Goal: Information Seeking & Learning: Learn about a topic

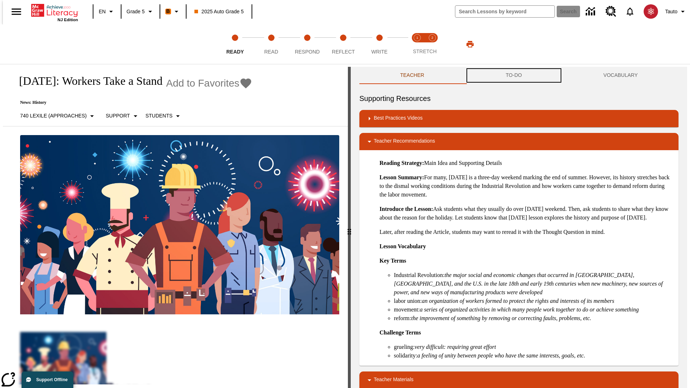
click at [514, 75] on button "TO-DO" at bounding box center [514, 75] width 98 height 17
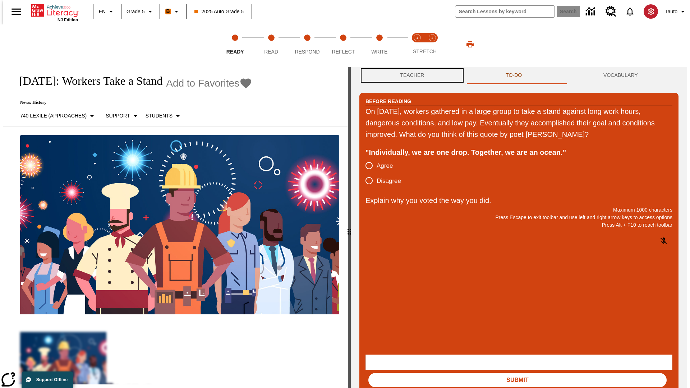
scroll to position [0, 0]
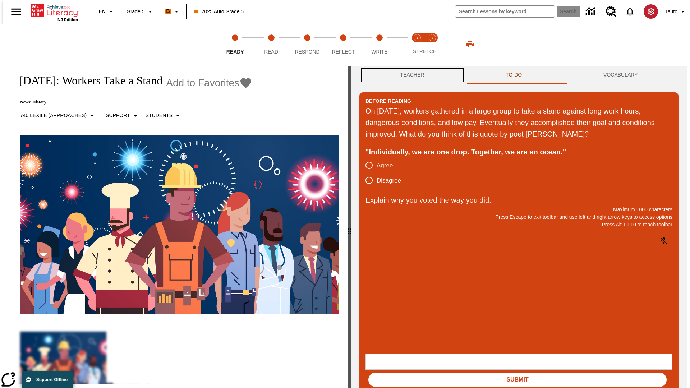
click at [410, 75] on button "Teacher" at bounding box center [412, 74] width 106 height 17
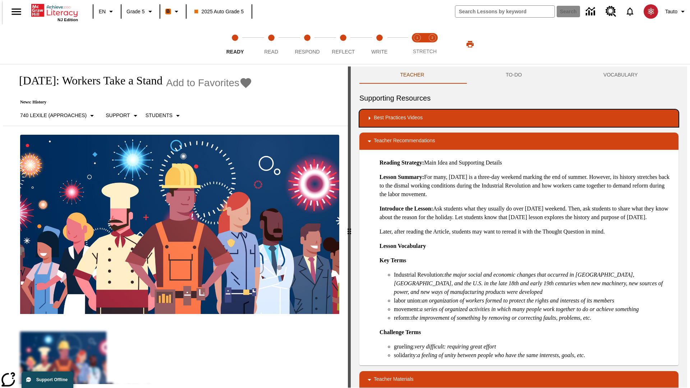
click at [519, 118] on div "Best Practices Videos" at bounding box center [519, 118] width 308 height 9
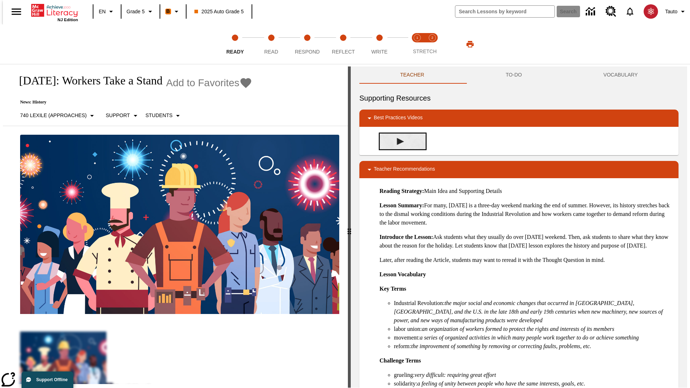
click at [398, 141] on img "Building Academic Vocabulary" at bounding box center [400, 141] width 7 height 7
click at [271, 44] on span "Read" at bounding box center [271, 48] width 14 height 13
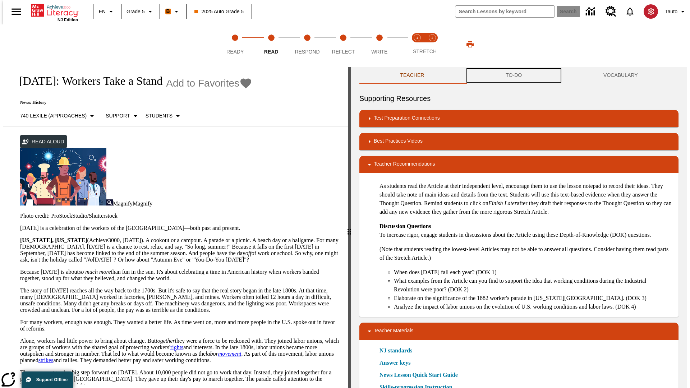
scroll to position [0, 0]
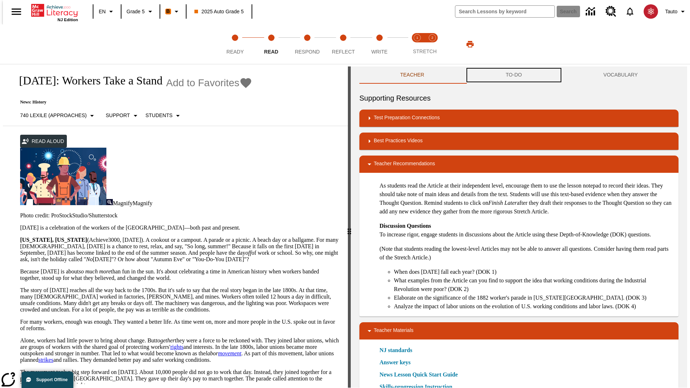
click at [514, 75] on button "TO-DO" at bounding box center [514, 74] width 98 height 17
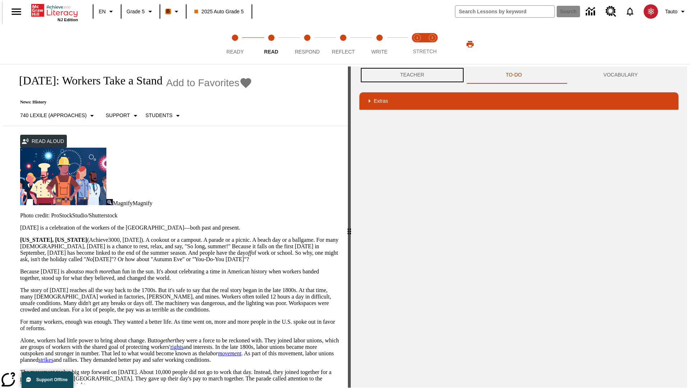
click at [410, 75] on button "Teacher" at bounding box center [412, 74] width 106 height 17
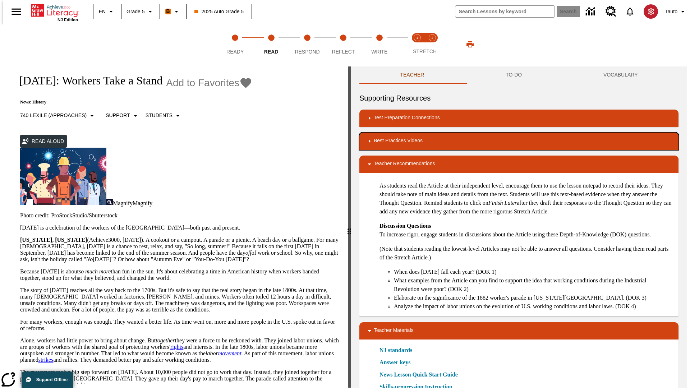
click at [519, 141] on div "Best Practices Videos" at bounding box center [519, 141] width 308 height 9
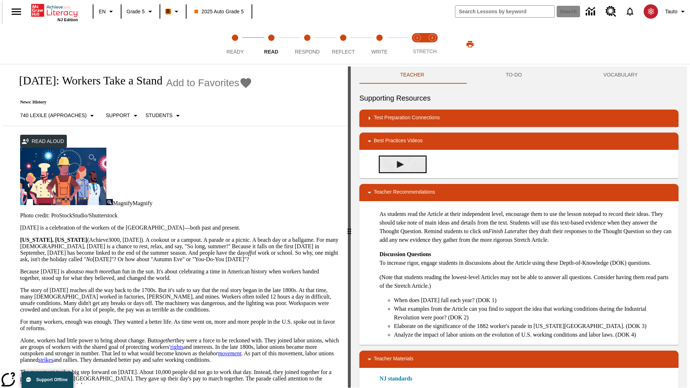
click at [398, 164] on img "Summarization" at bounding box center [400, 164] width 7 height 7
click at [417, 44] on span "Stretch Read step 1 of 2" at bounding box center [417, 48] width 9 height 13
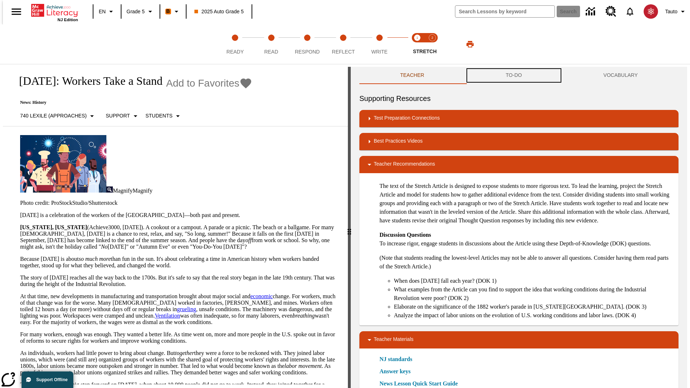
scroll to position [0, 0]
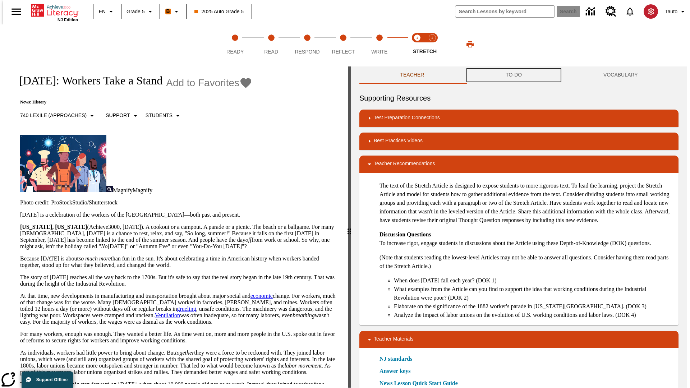
click at [514, 75] on button "TO-DO" at bounding box center [514, 74] width 98 height 17
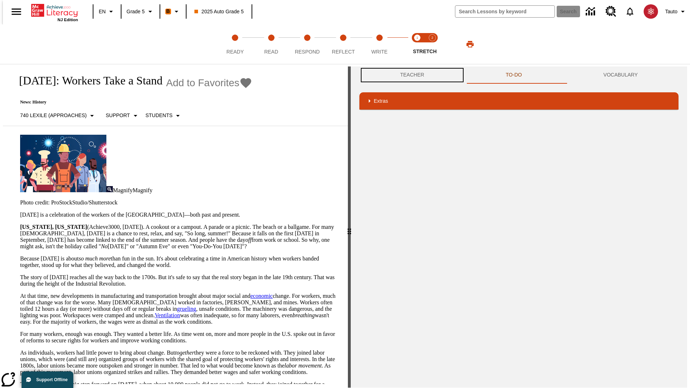
click at [410, 75] on button "Teacher" at bounding box center [412, 74] width 106 height 17
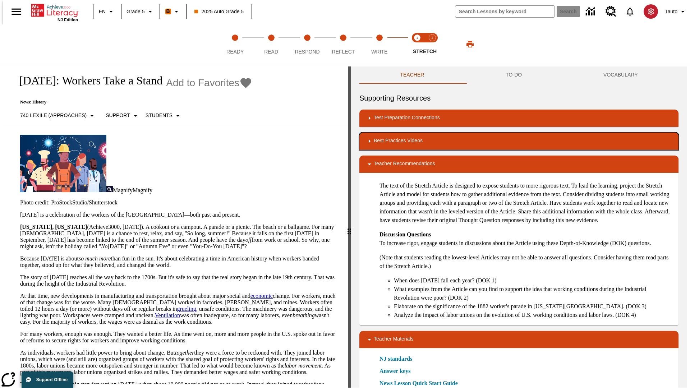
click at [519, 141] on div "Best Practices Videos" at bounding box center [519, 141] width 308 height 9
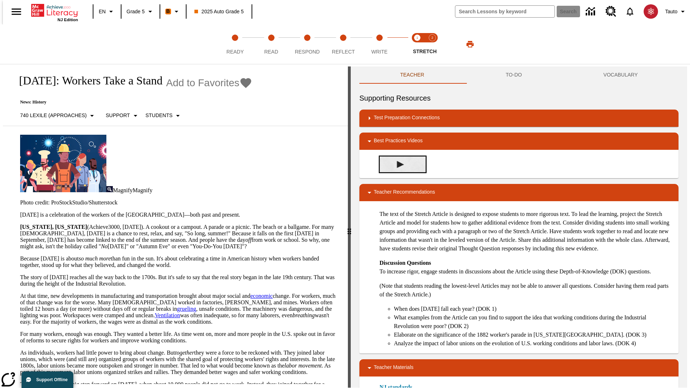
click at [398, 164] on img "Close Reading with the Stretch Article" at bounding box center [400, 164] width 7 height 7
